Goal: Task Accomplishment & Management: Use online tool/utility

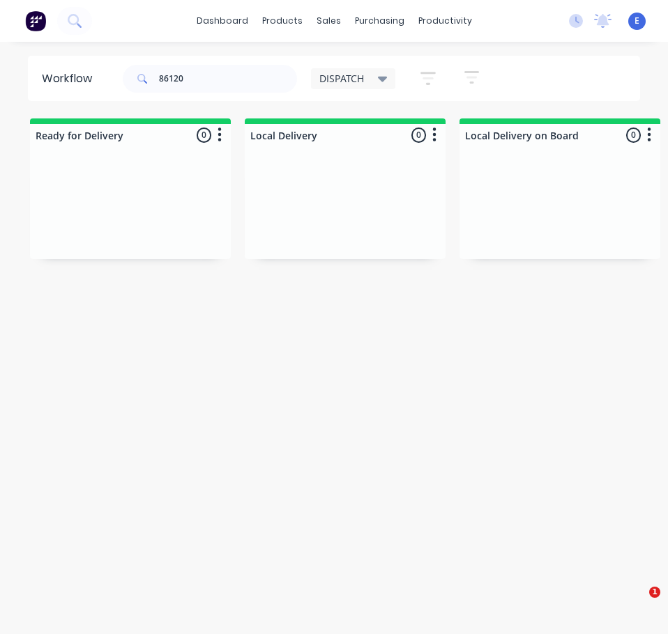
click at [206, 75] on input "86120" at bounding box center [228, 79] width 138 height 28
click at [212, 79] on input "86120" at bounding box center [228, 79] width 138 height 28
click at [211, 78] on input "86120" at bounding box center [228, 79] width 138 height 28
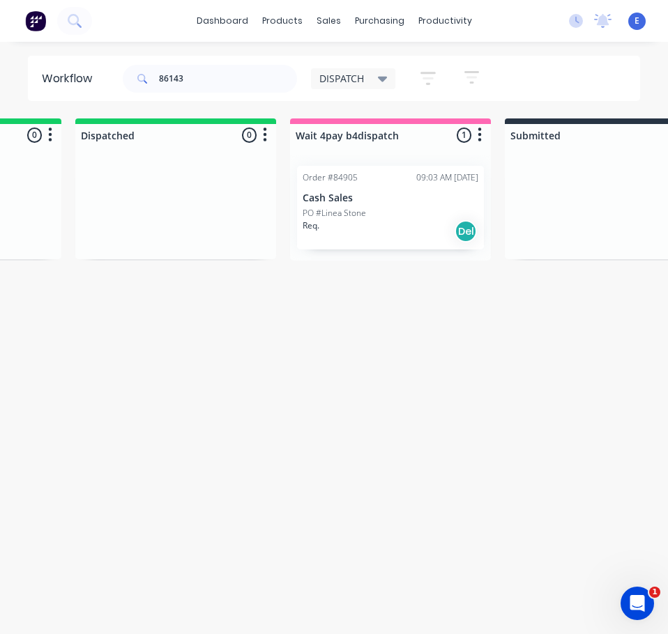
scroll to position [0, 622]
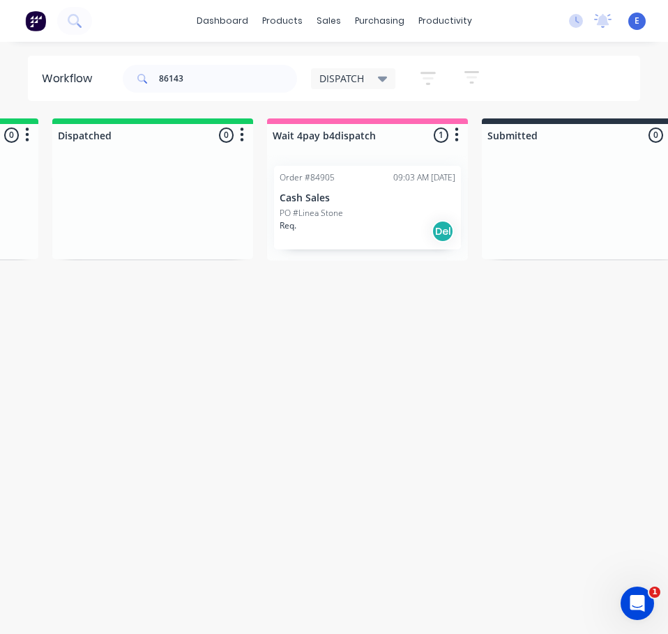
type input "86143"
click at [358, 249] on div "Order #84905 09:03 AM [DATE] Cash Sales PO #Linea Stone Req. Del" at bounding box center [367, 208] width 187 height 84
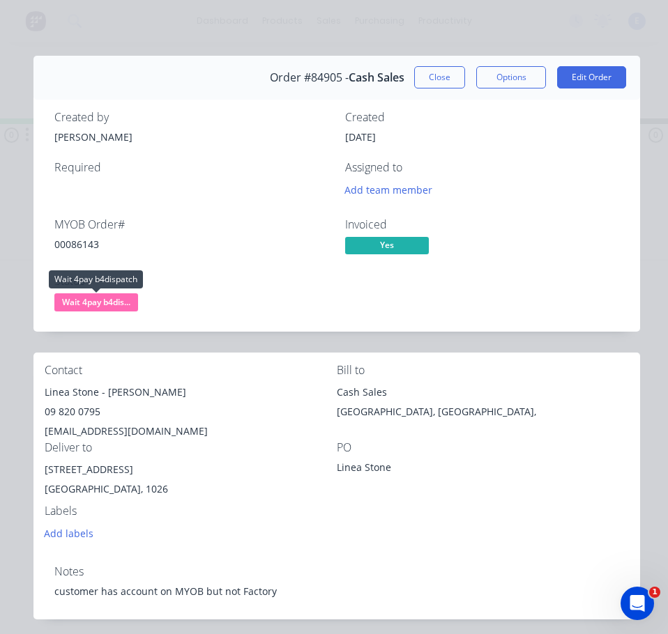
click at [105, 300] on span "Wait 4pay b4dis..." at bounding box center [96, 301] width 84 height 17
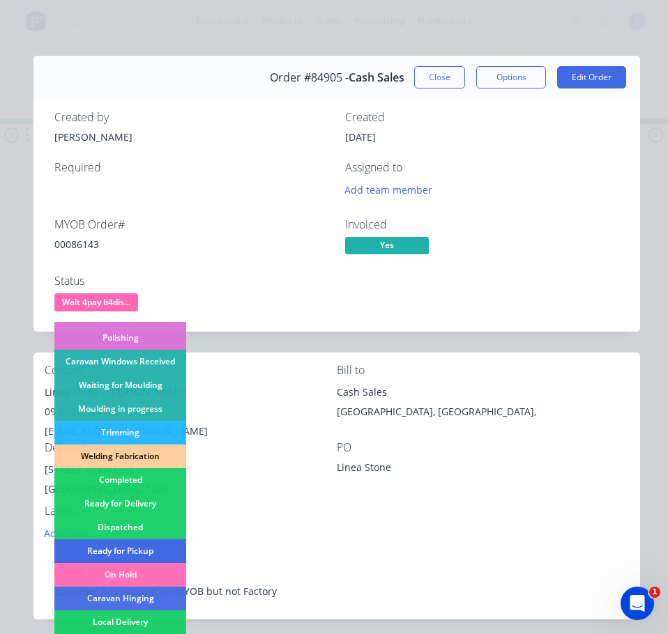
scroll to position [275, 0]
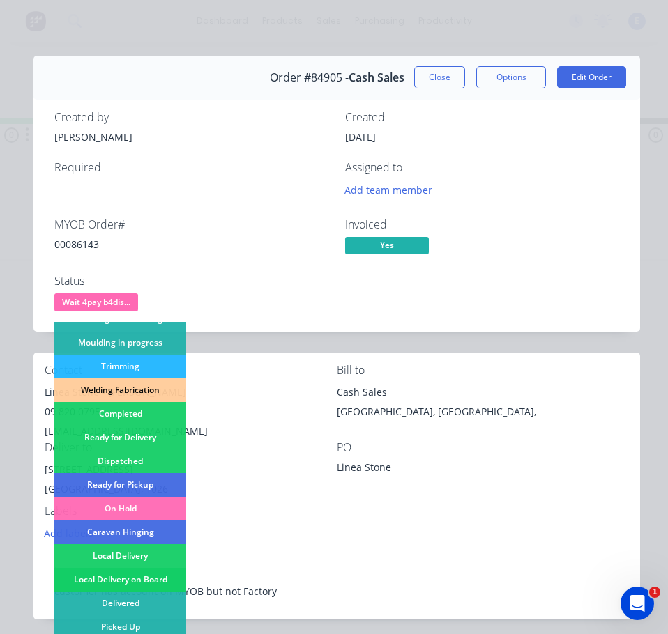
click at [158, 573] on div "Local Delivery on Board" at bounding box center [120, 580] width 132 height 24
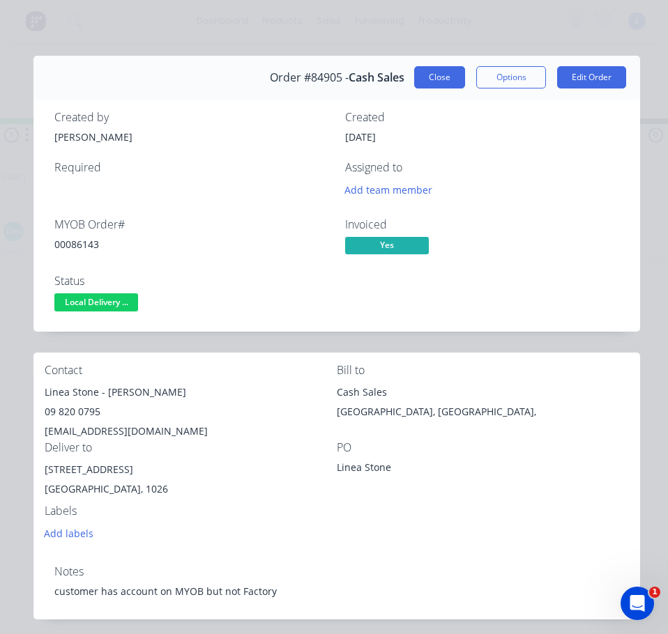
click at [432, 82] on button "Close" at bounding box center [439, 77] width 51 height 22
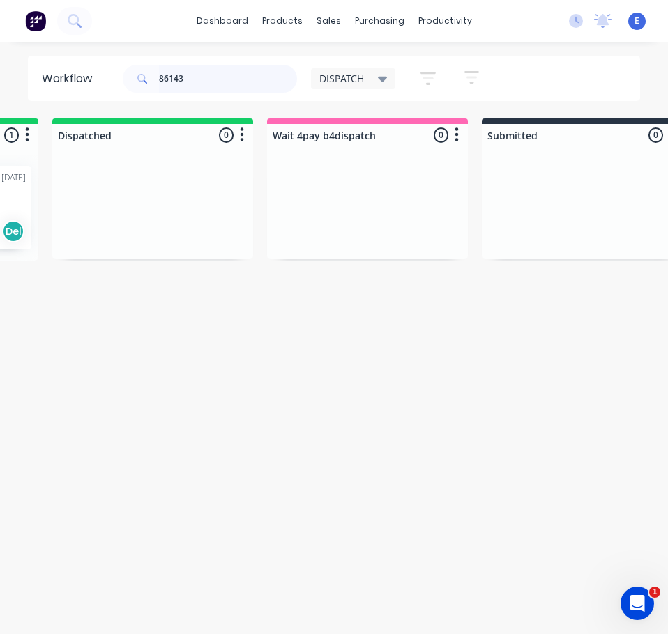
drag, startPoint x: 159, startPoint y: 61, endPoint x: 79, endPoint y: 45, distance: 81.1
click at [79, 45] on div "dashboard products sales purchasing productivity dashboard products Product Cat…" at bounding box center [334, 289] width 668 height 579
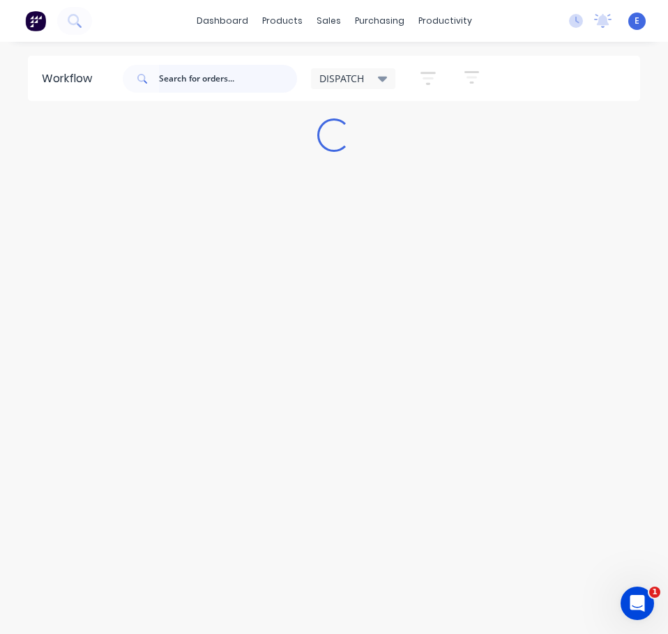
scroll to position [0, 0]
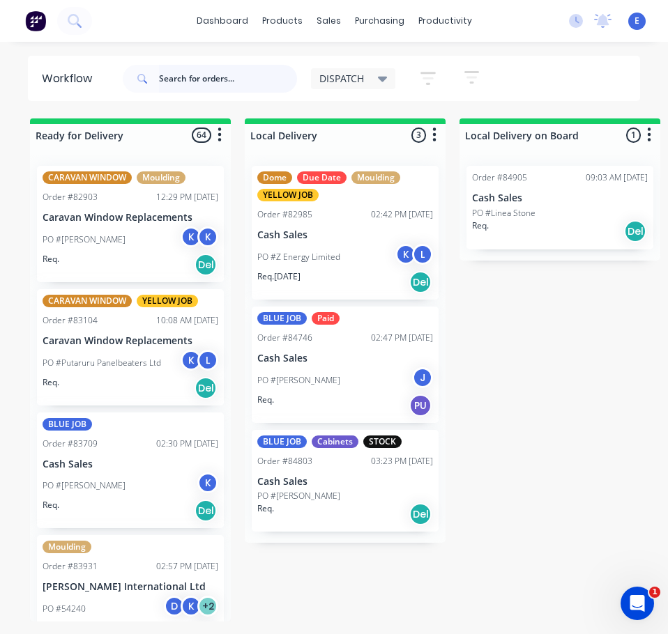
click at [174, 75] on input "text" at bounding box center [228, 79] width 138 height 28
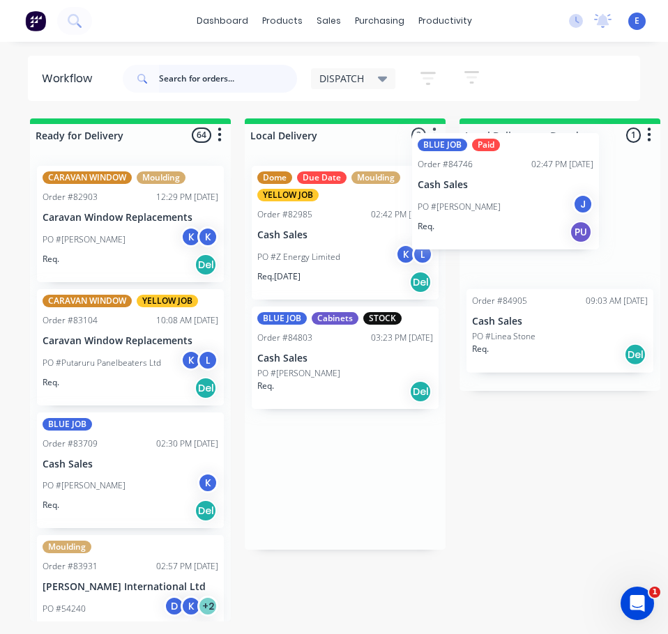
drag, startPoint x: 364, startPoint y: 387, endPoint x: 528, endPoint y: 211, distance: 240.7
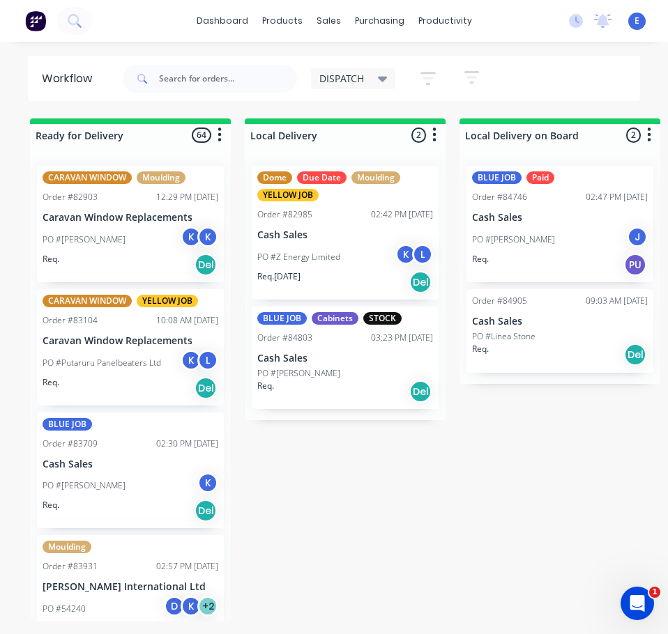
click at [349, 390] on div "Req. Del" at bounding box center [345, 392] width 176 height 24
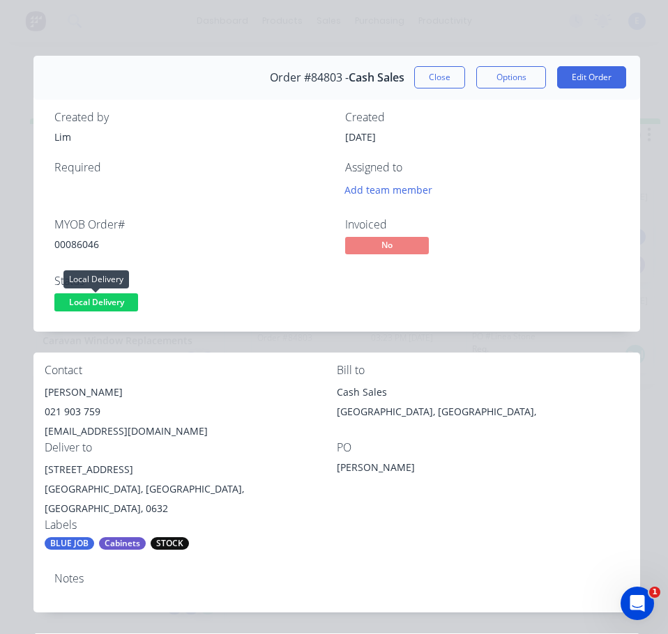
click at [116, 308] on span "Local Delivery" at bounding box center [96, 301] width 84 height 17
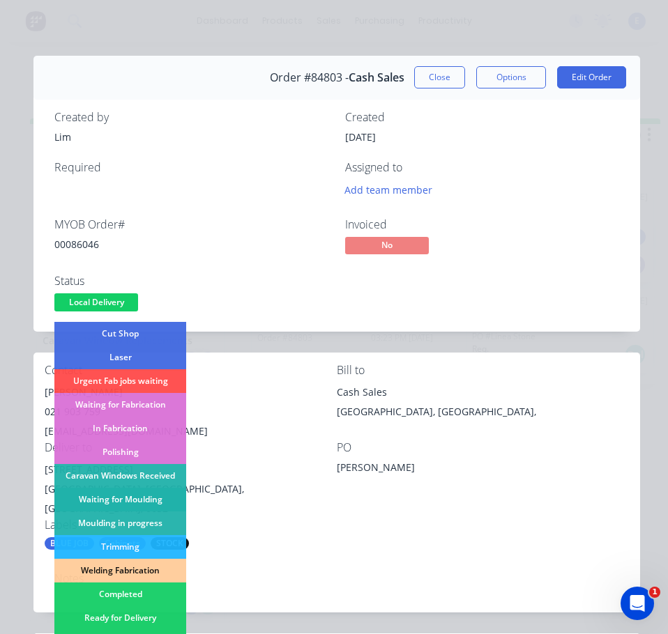
scroll to position [209, 0]
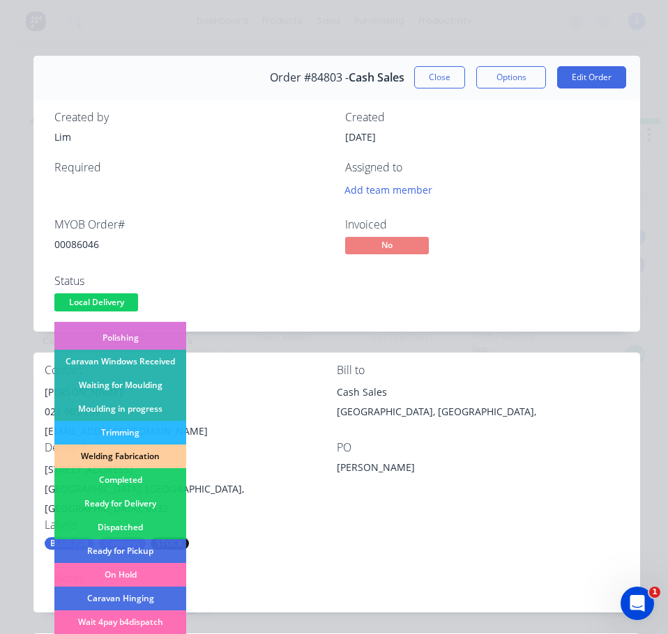
click at [129, 517] on div "Dispatched" at bounding box center [120, 528] width 132 height 24
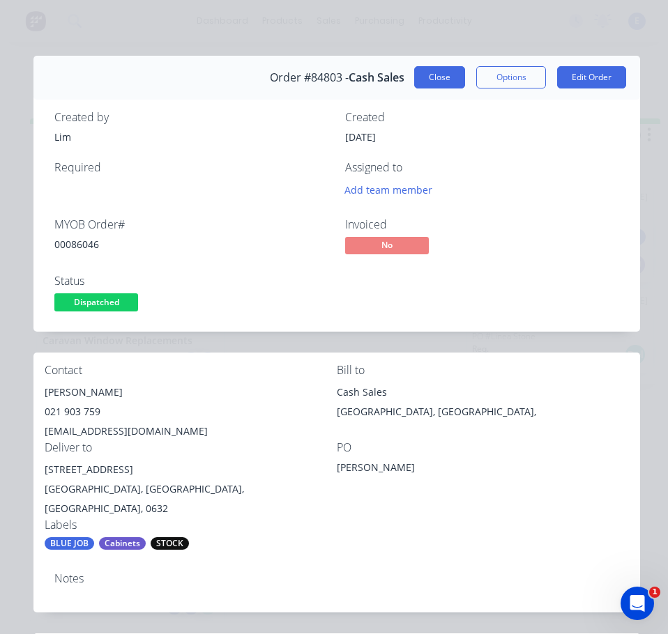
click at [432, 82] on button "Close" at bounding box center [439, 77] width 51 height 22
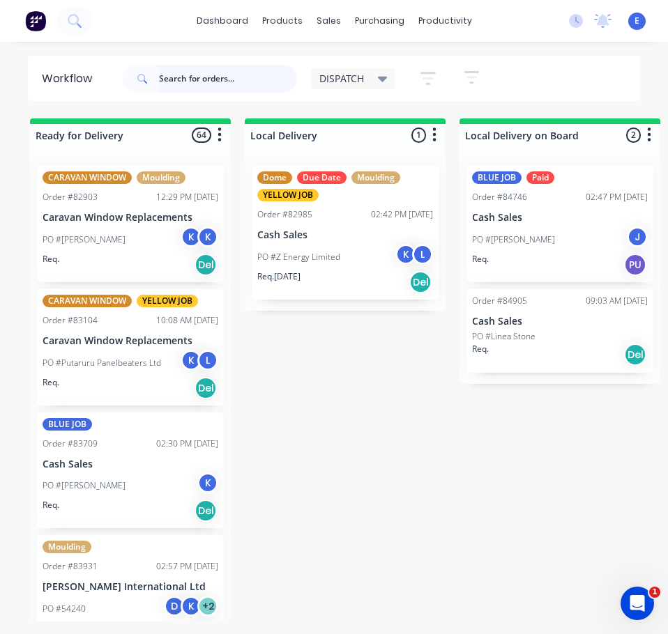
click at [194, 79] on input "text" at bounding box center [228, 79] width 138 height 28
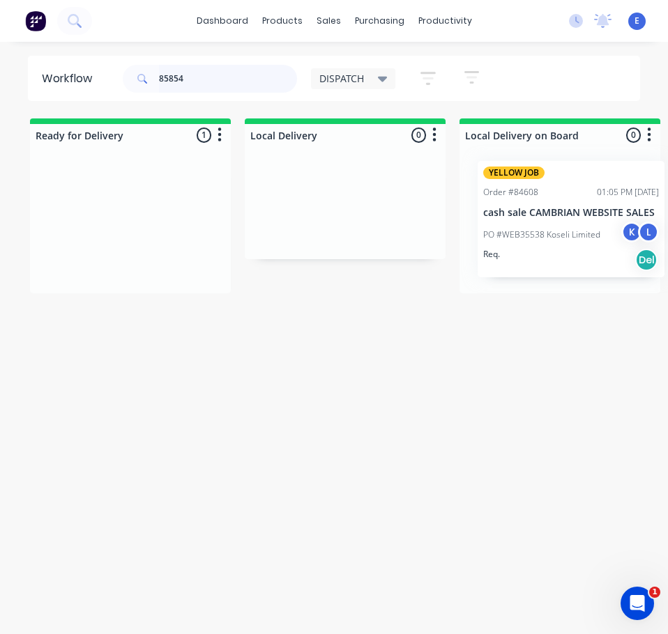
drag, startPoint x: 116, startPoint y: 274, endPoint x: 564, endPoint y: 270, distance: 447.5
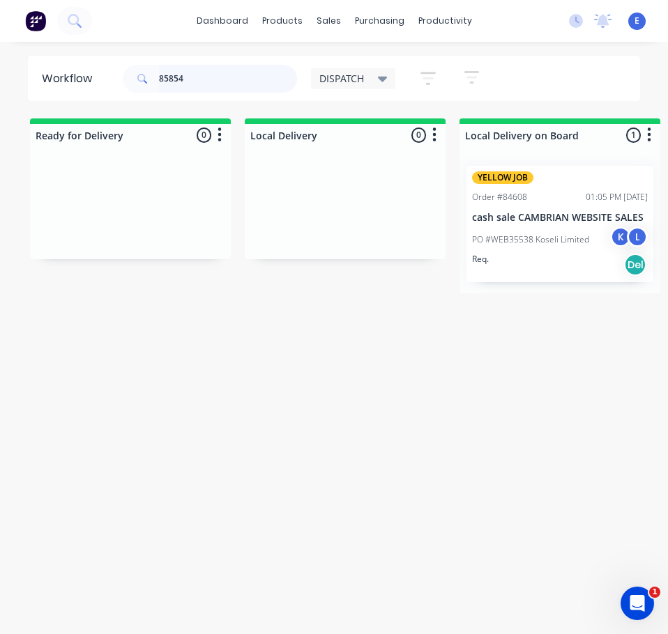
click at [208, 77] on input "85854" at bounding box center [228, 79] width 138 height 28
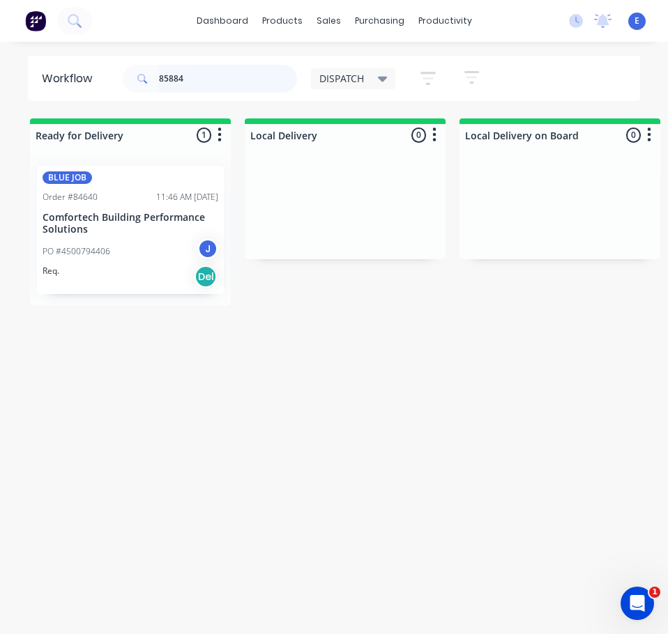
type input "85884"
click at [142, 263] on div "PO #4500794406 J" at bounding box center [131, 251] width 176 height 26
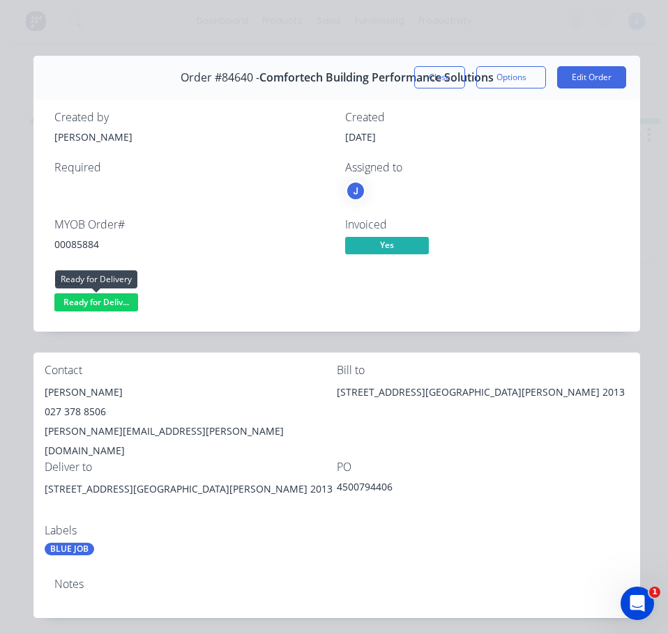
click at [102, 303] on span "Ready for Deliv..." at bounding box center [96, 301] width 84 height 17
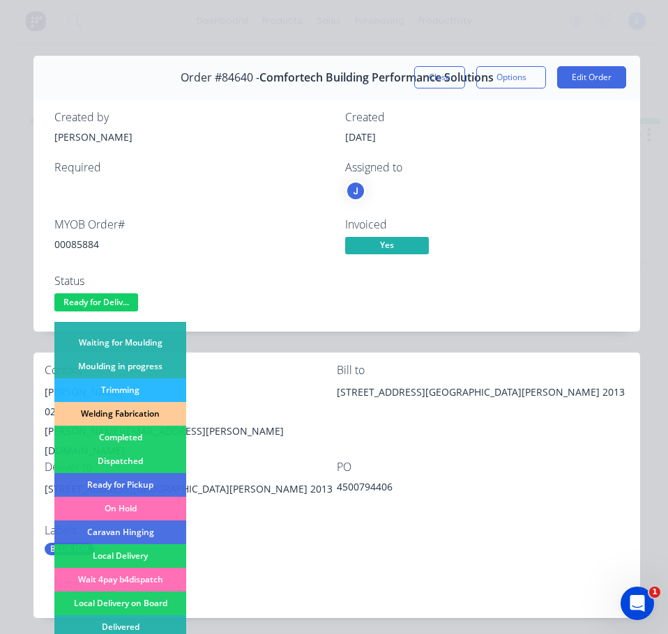
scroll to position [275, 0]
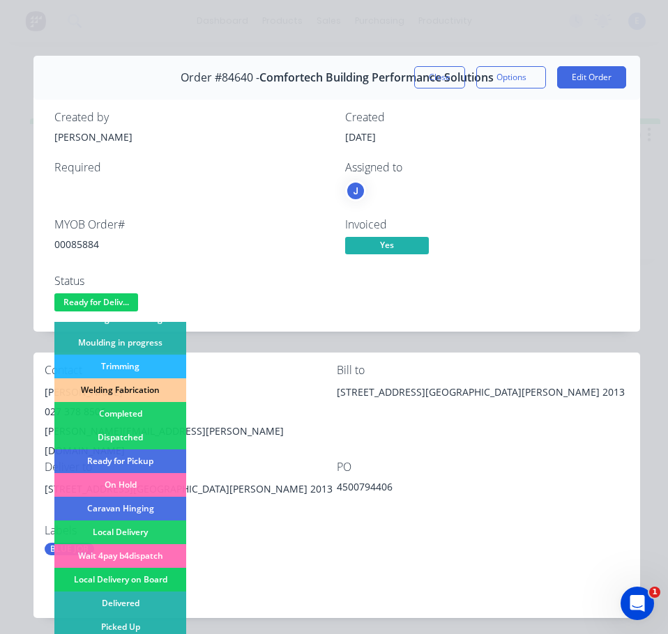
click at [151, 574] on div "Local Delivery on Board" at bounding box center [120, 580] width 132 height 24
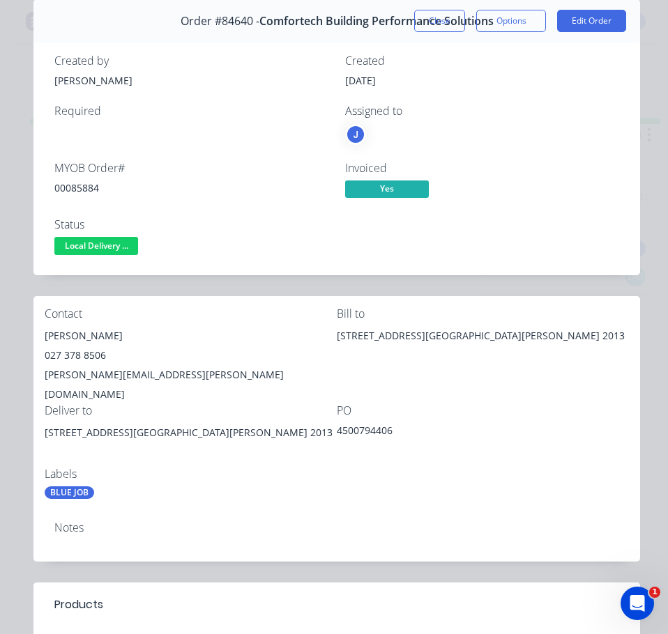
scroll to position [139, 0]
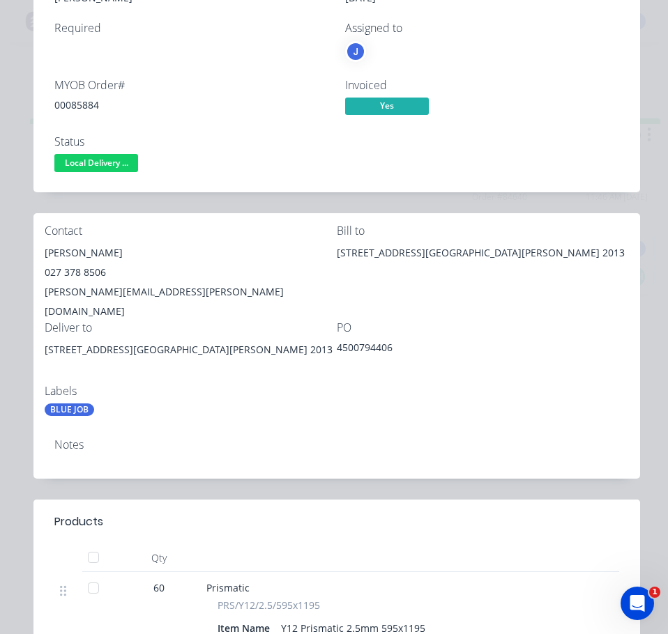
click at [71, 438] on div "Notes" at bounding box center [336, 444] width 565 height 13
click at [77, 438] on div "Notes" at bounding box center [336, 444] width 565 height 13
click at [88, 438] on div "Notes" at bounding box center [336, 444] width 565 height 13
click at [77, 438] on div "Notes" at bounding box center [336, 444] width 565 height 13
click at [68, 438] on div "Notes" at bounding box center [336, 444] width 565 height 13
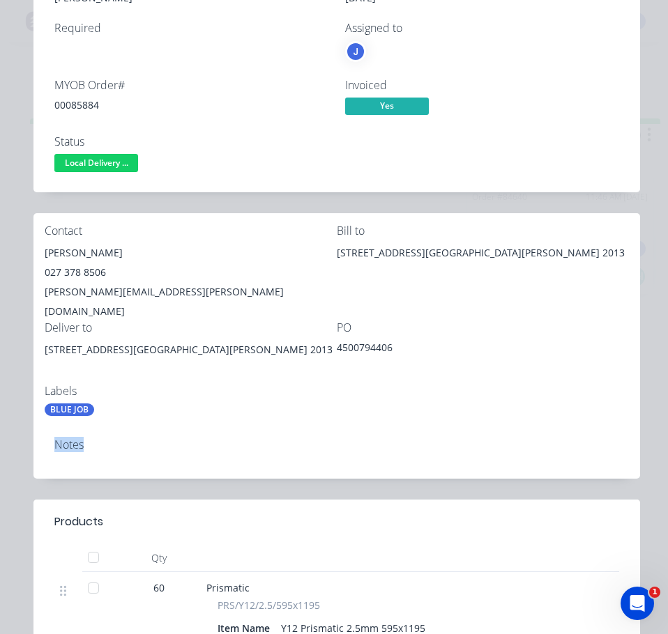
click at [68, 438] on div "Notes" at bounding box center [336, 444] width 565 height 13
click at [71, 438] on div "Notes" at bounding box center [336, 444] width 565 height 13
click at [45, 384] on div "Contact [PERSON_NAME] [PHONE_NUMBER] [EMAIL_ADDRESS][PERSON_NAME][DOMAIN_NAME] …" at bounding box center [336, 320] width 606 height 215
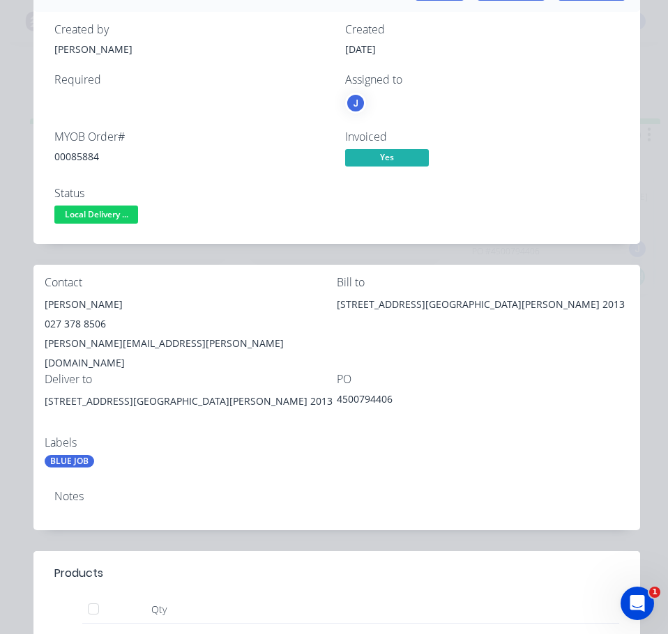
scroll to position [0, 0]
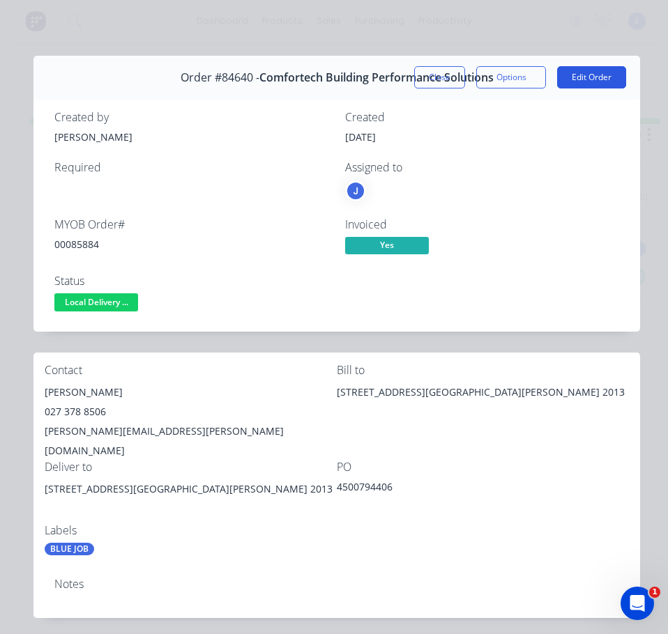
click at [570, 77] on button "Edit Order" at bounding box center [591, 77] width 69 height 22
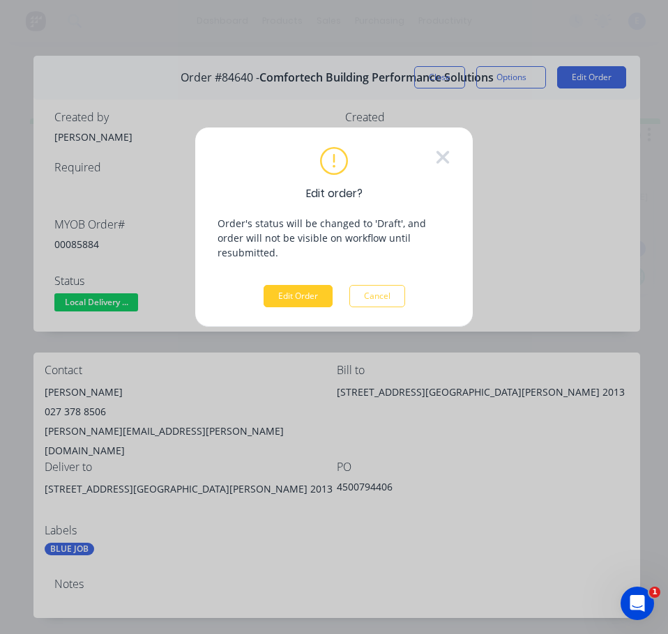
click at [284, 285] on button "Edit Order" at bounding box center [297, 296] width 69 height 22
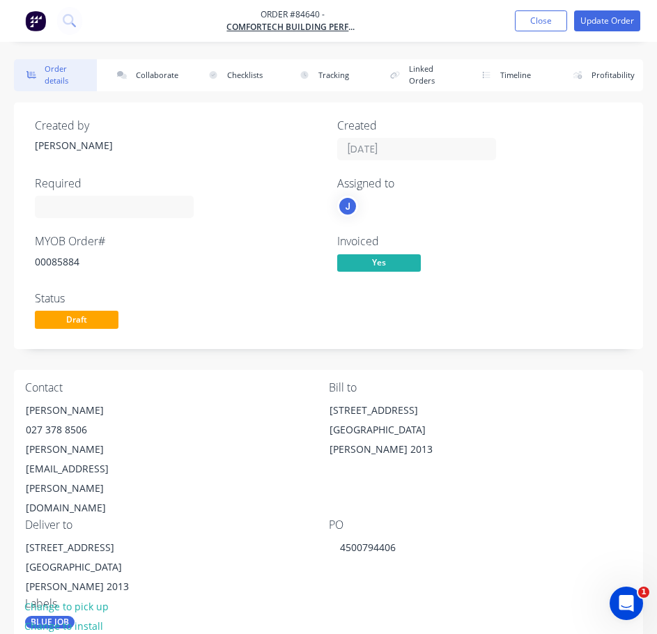
click at [189, 408] on div "Contact [PERSON_NAME] [PHONE_NUMBER] [EMAIL_ADDRESS][PERSON_NAME][DOMAIN_NAME]" at bounding box center [177, 449] width 304 height 137
click at [604, 21] on button "Update Order" at bounding box center [607, 20] width 66 height 21
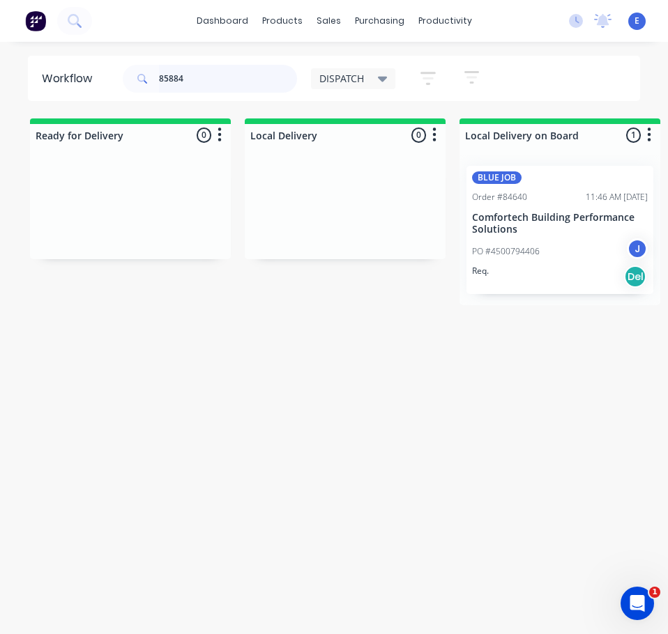
click at [210, 86] on input "85884" at bounding box center [228, 79] width 138 height 28
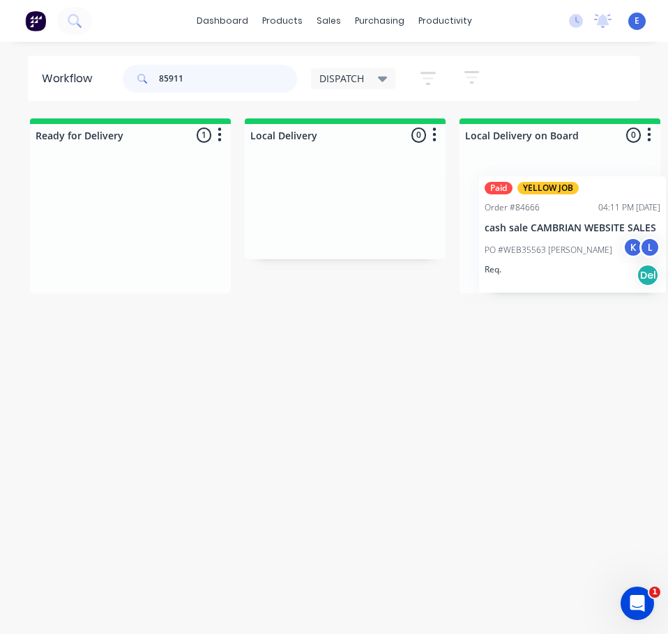
drag, startPoint x: 114, startPoint y: 261, endPoint x: 561, endPoint y: 271, distance: 447.6
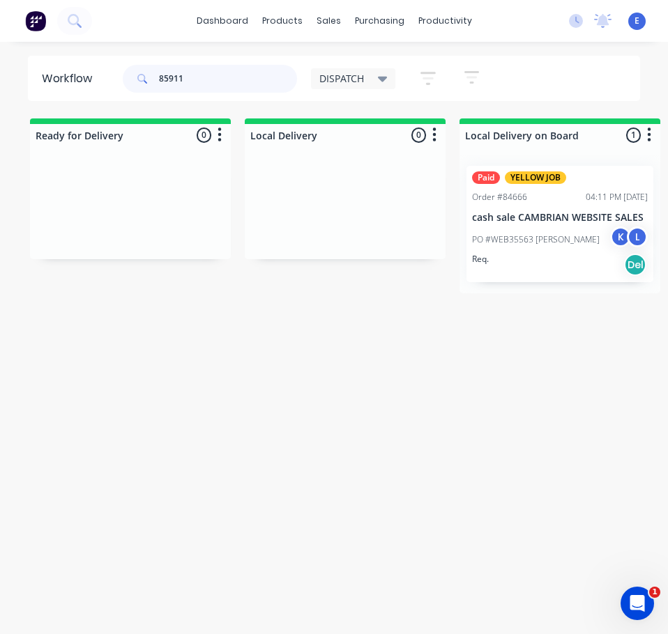
click at [211, 80] on input "85911" at bounding box center [228, 79] width 138 height 28
click at [212, 80] on input "85911" at bounding box center [228, 79] width 138 height 28
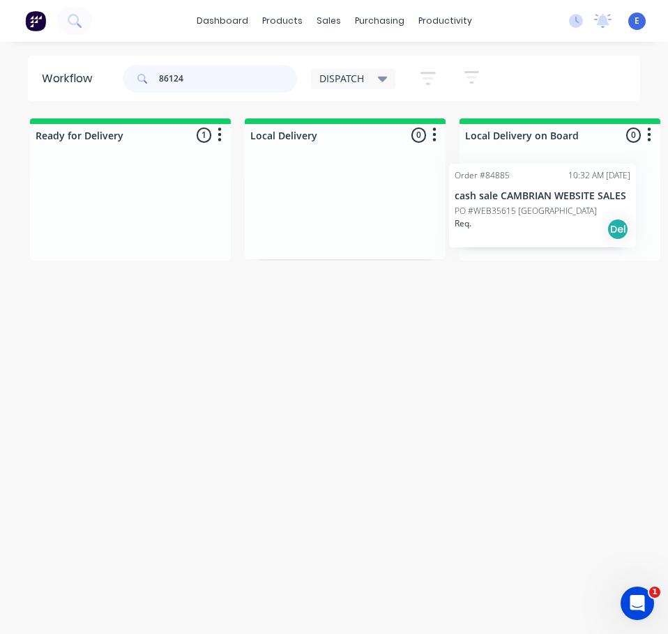
drag, startPoint x: 148, startPoint y: 240, endPoint x: 572, endPoint y: 239, distance: 423.1
click at [199, 75] on input "86124" at bounding box center [228, 79] width 138 height 28
click at [199, 76] on input "86124" at bounding box center [228, 79] width 138 height 28
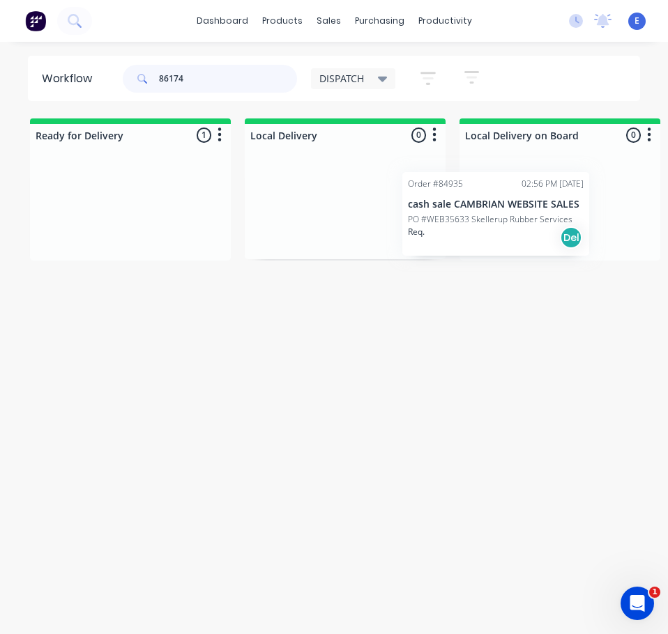
drag, startPoint x: 148, startPoint y: 240, endPoint x: 527, endPoint y: 243, distance: 379.2
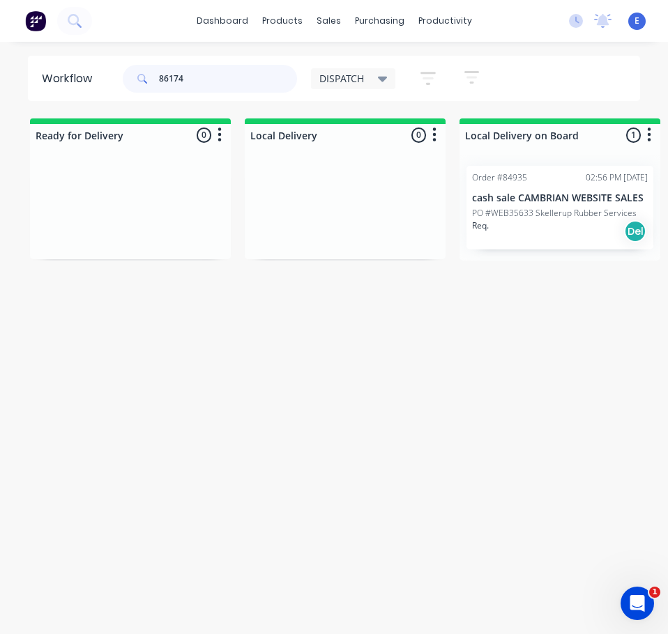
click at [184, 79] on input "86174" at bounding box center [228, 79] width 138 height 28
click at [184, 78] on input "86174" at bounding box center [228, 79] width 138 height 28
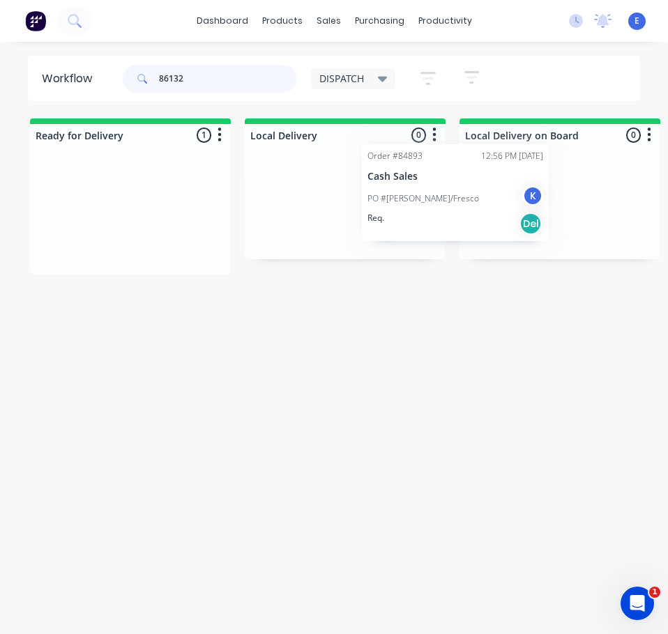
drag, startPoint x: 130, startPoint y: 244, endPoint x: 477, endPoint y: 218, distance: 348.1
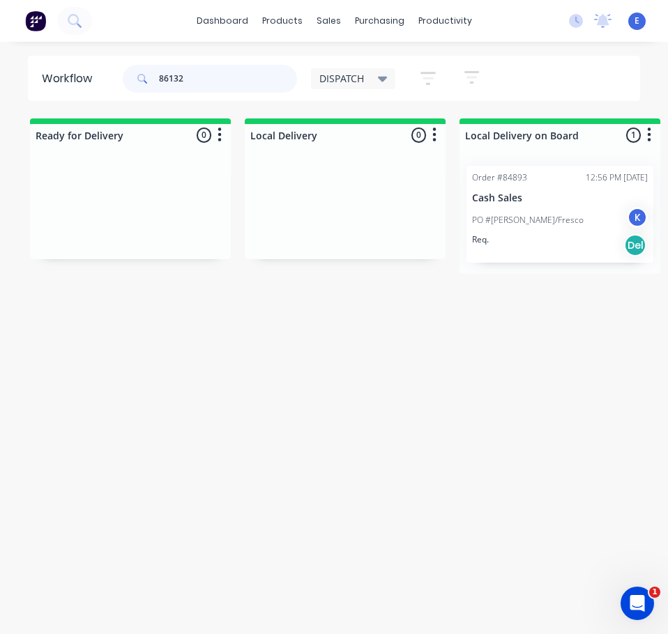
click at [206, 72] on input "86132" at bounding box center [228, 79] width 138 height 28
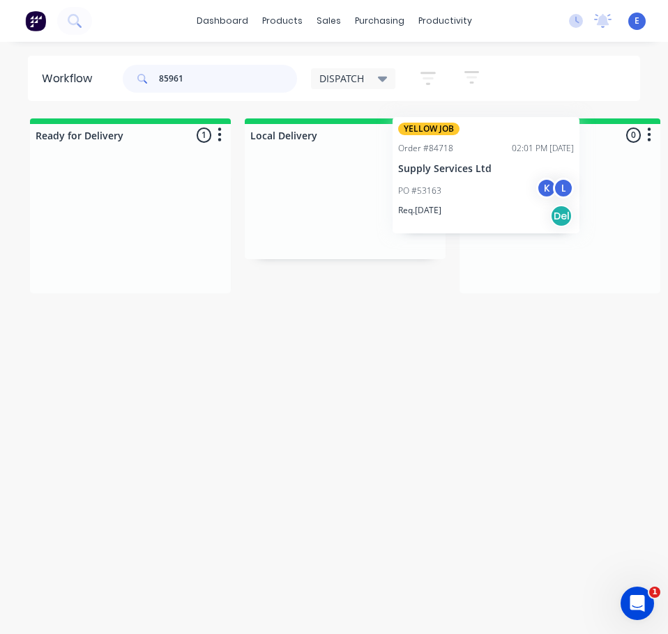
drag, startPoint x: 148, startPoint y: 272, endPoint x: 515, endPoint y: 223, distance: 369.9
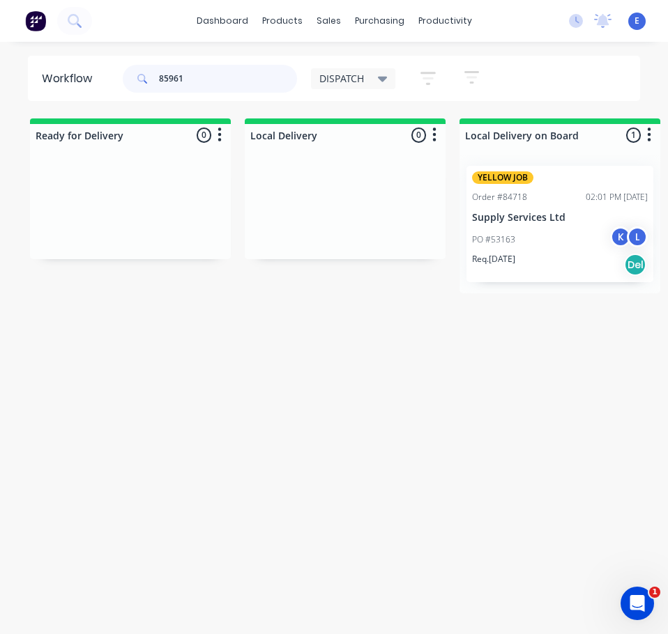
click at [207, 82] on input "85961" at bounding box center [228, 79] width 138 height 28
type input "85989"
click at [238, 85] on input "85989" at bounding box center [228, 79] width 138 height 28
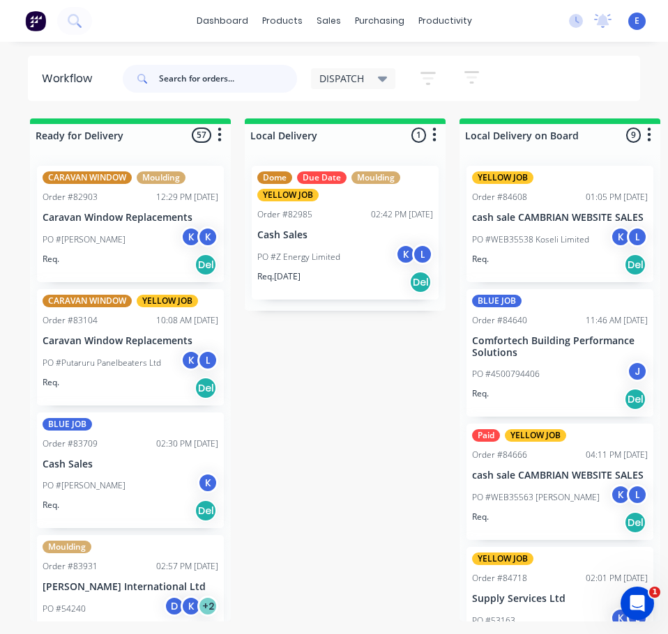
click at [188, 77] on input "text" at bounding box center [228, 79] width 138 height 28
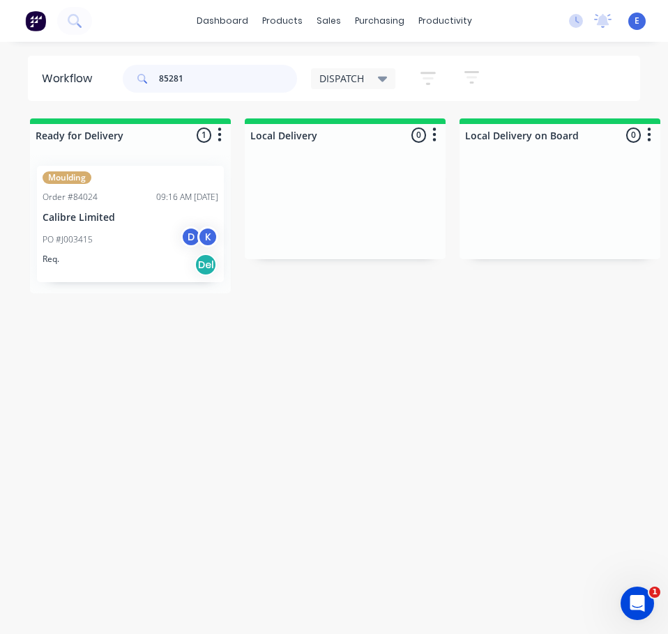
type input "85281"
click at [121, 249] on div "PO #J003415 D K" at bounding box center [131, 240] width 176 height 26
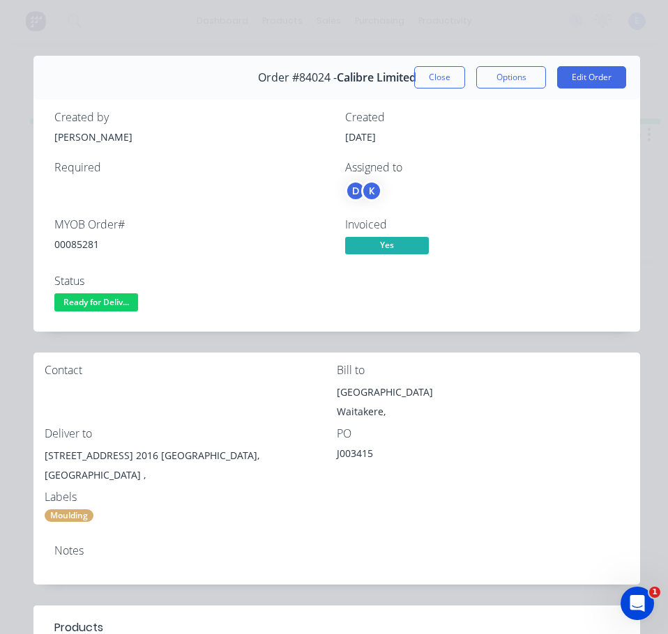
click at [76, 243] on div "00085281" at bounding box center [191, 244] width 274 height 15
copy div "00085281"
drag, startPoint x: 121, startPoint y: 459, endPoint x: 37, endPoint y: 453, distance: 83.8
click at [37, 453] on div "Contact Bill to [GEOGRAPHIC_DATA] Waitakere, Deliver to [STREET_ADDRESS] J00341…" at bounding box center [336, 443] width 606 height 181
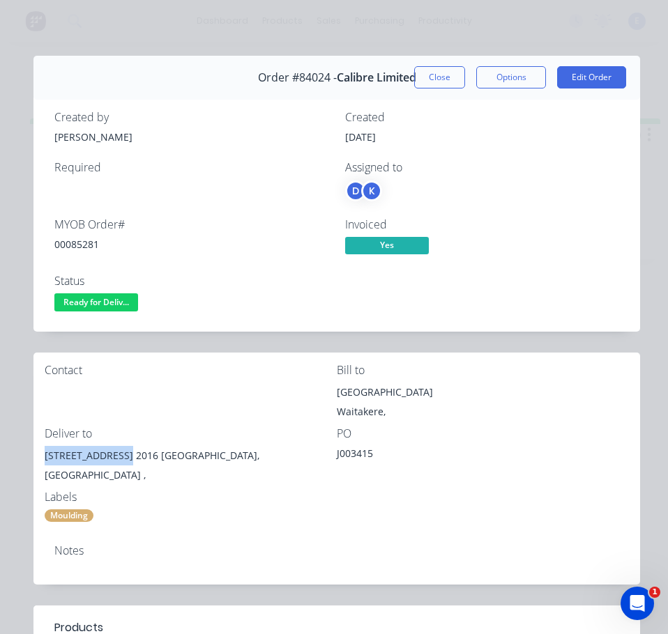
copy div "[STREET_ADDRESS]"
